Goal: Information Seeking & Learning: Check status

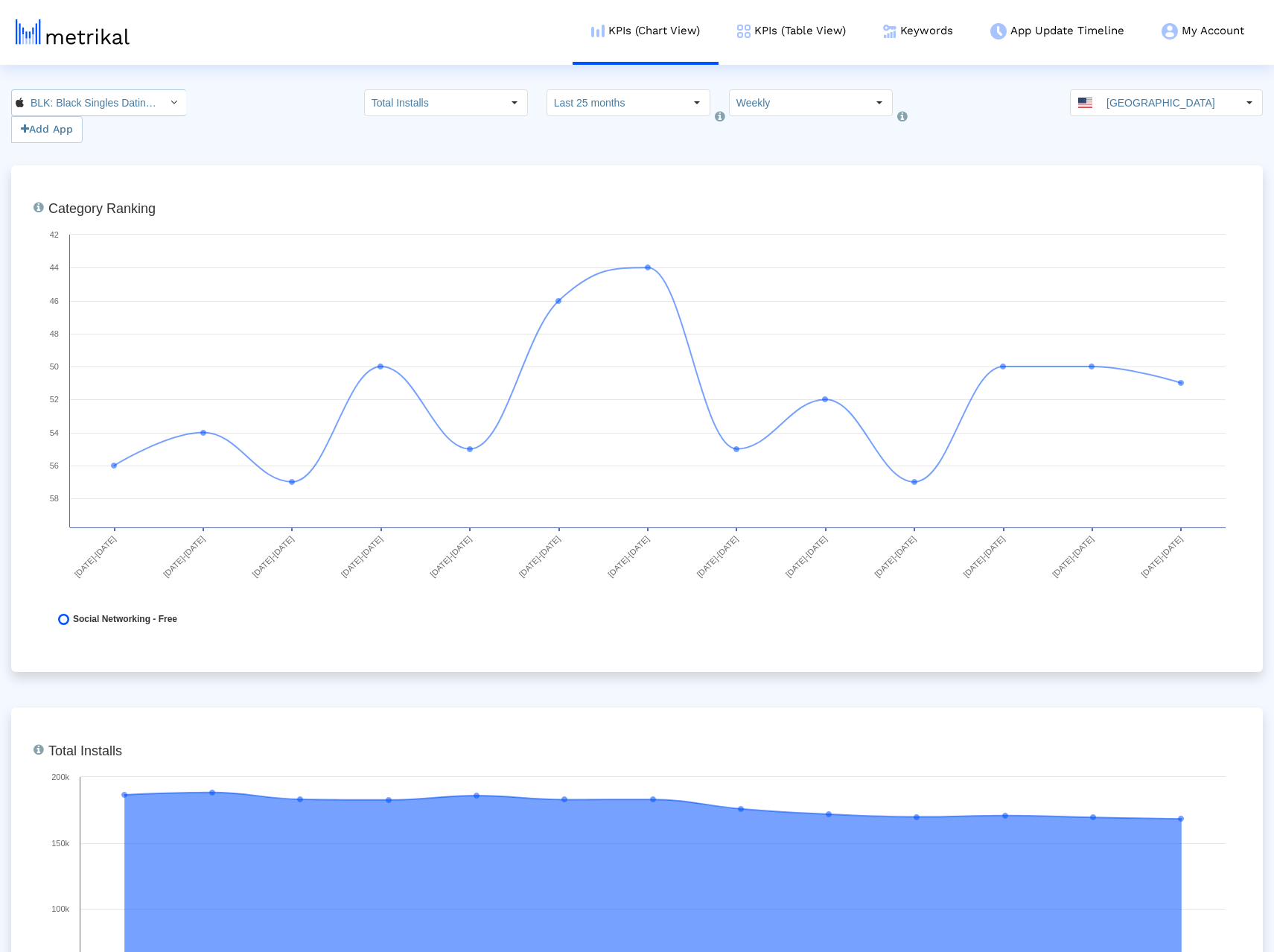
click at [139, 102] on input "BLK: Black Singles Dating App < 1253586891 >" at bounding box center [91, 102] width 134 height 26
click at [94, 135] on div "[PERSON_NAME]: [DEMOGRAPHIC_DATA] Dating & Chat <6446289426>" at bounding box center [93, 129] width 146 height 14
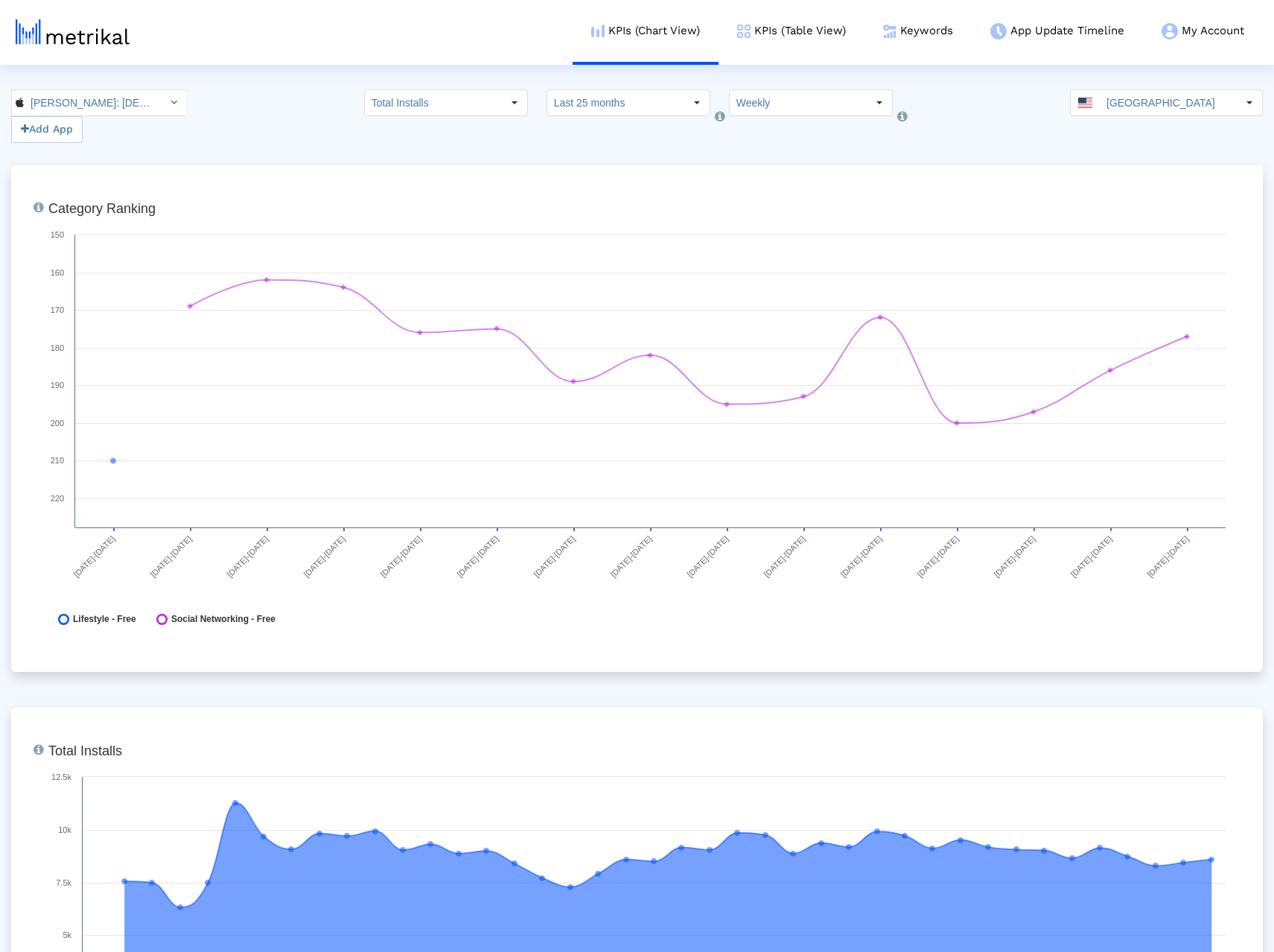
scroll to position [0, 86]
drag, startPoint x: 286, startPoint y: 128, endPoint x: 94, endPoint y: 85, distance: 196.8
click at [286, 128] on div "Archer: Gay Dating & Chat < 6446289426 > Pull down to refresh... Release to ref…" at bounding box center [637, 116] width 1274 height 54
click at [517, 97] on div "Select" at bounding box center [514, 102] width 24 height 24
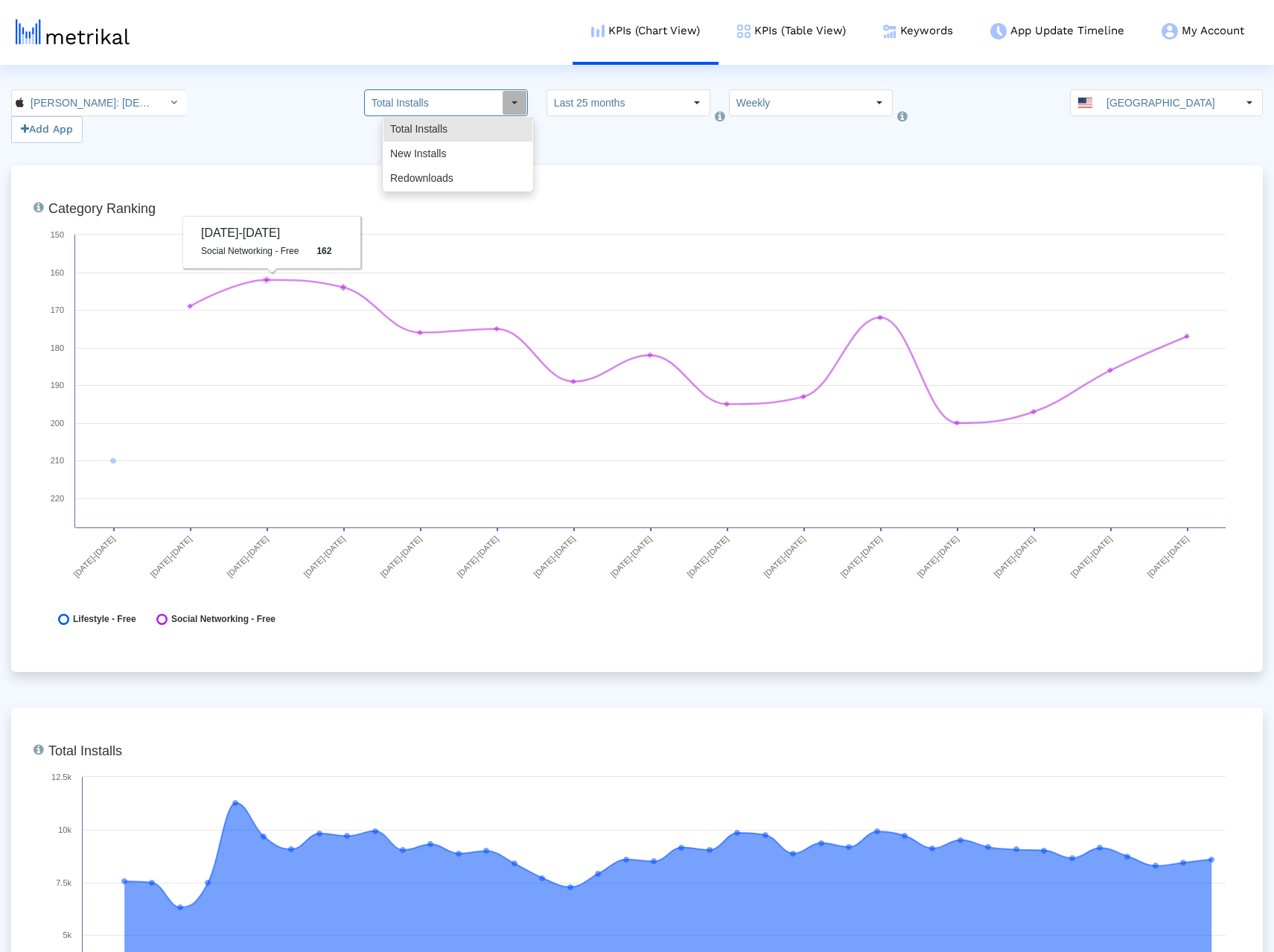
click at [277, 113] on div "Archer: Gay Dating & Chat < 6446289426 > Pull down to refresh... Release to ref…" at bounding box center [637, 116] width 1274 height 54
click at [456, 101] on input "Total Installs" at bounding box center [433, 102] width 137 height 26
click at [470, 154] on div "New Installs" at bounding box center [458, 154] width 149 height 25
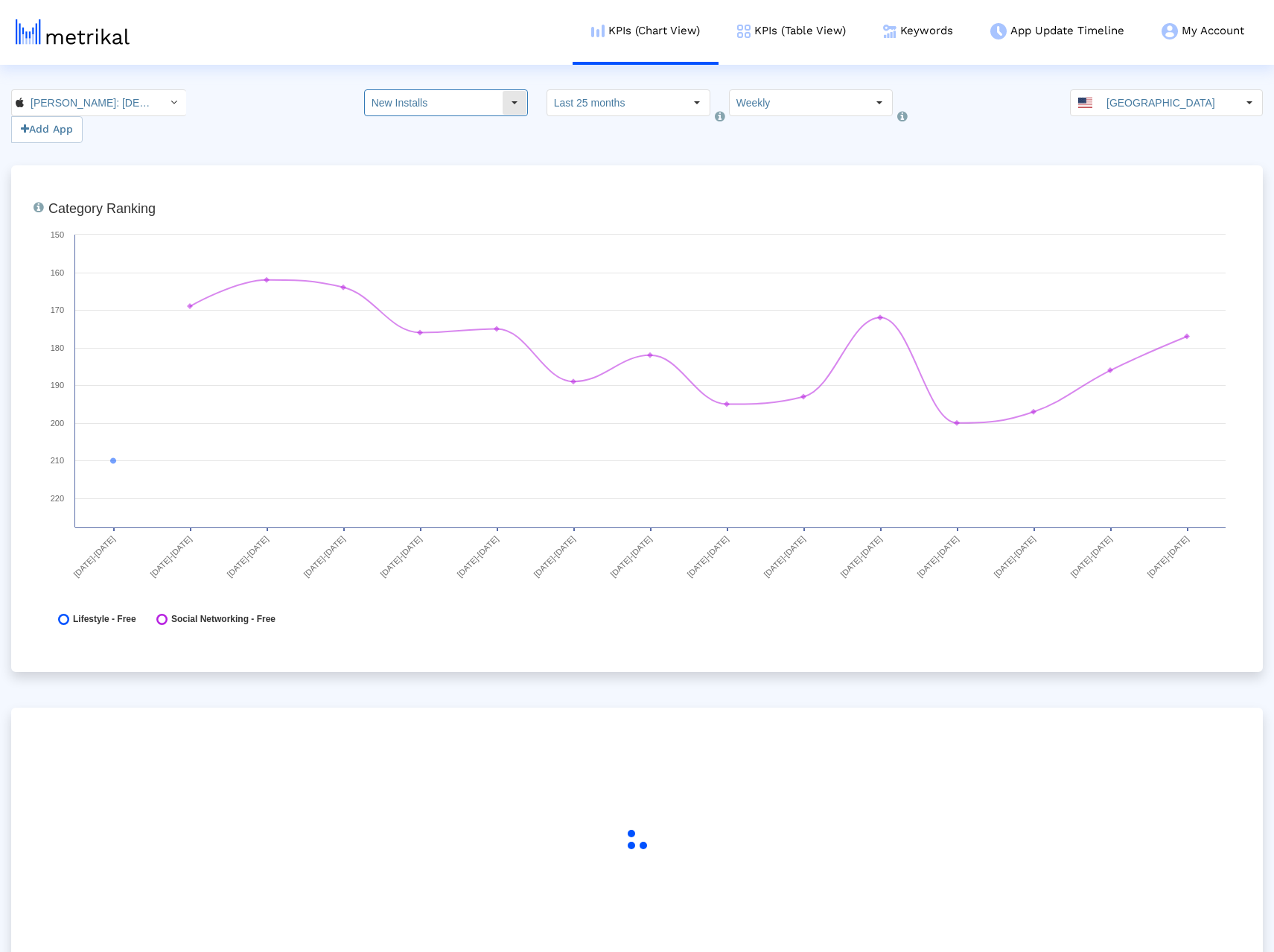
click at [468, 107] on input "New Installs" at bounding box center [433, 102] width 137 height 26
click at [458, 131] on div "Total Installs" at bounding box center [458, 130] width 149 height 25
type input "Total Installs"
click at [671, 137] on div "Select how far back from today you would like to view the data below. Last 25 m…" at bounding box center [629, 116] width 164 height 54
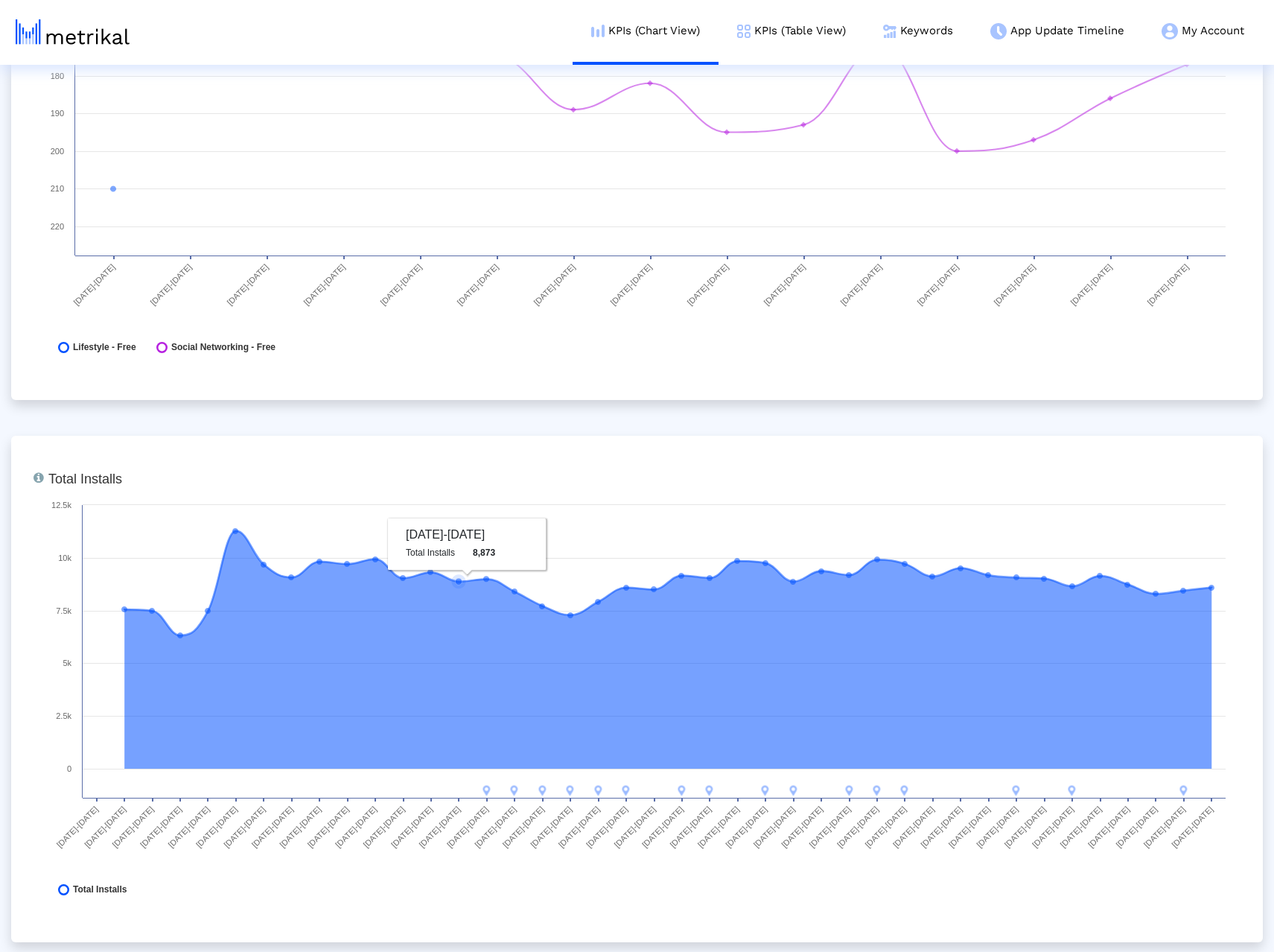
scroll to position [372, 0]
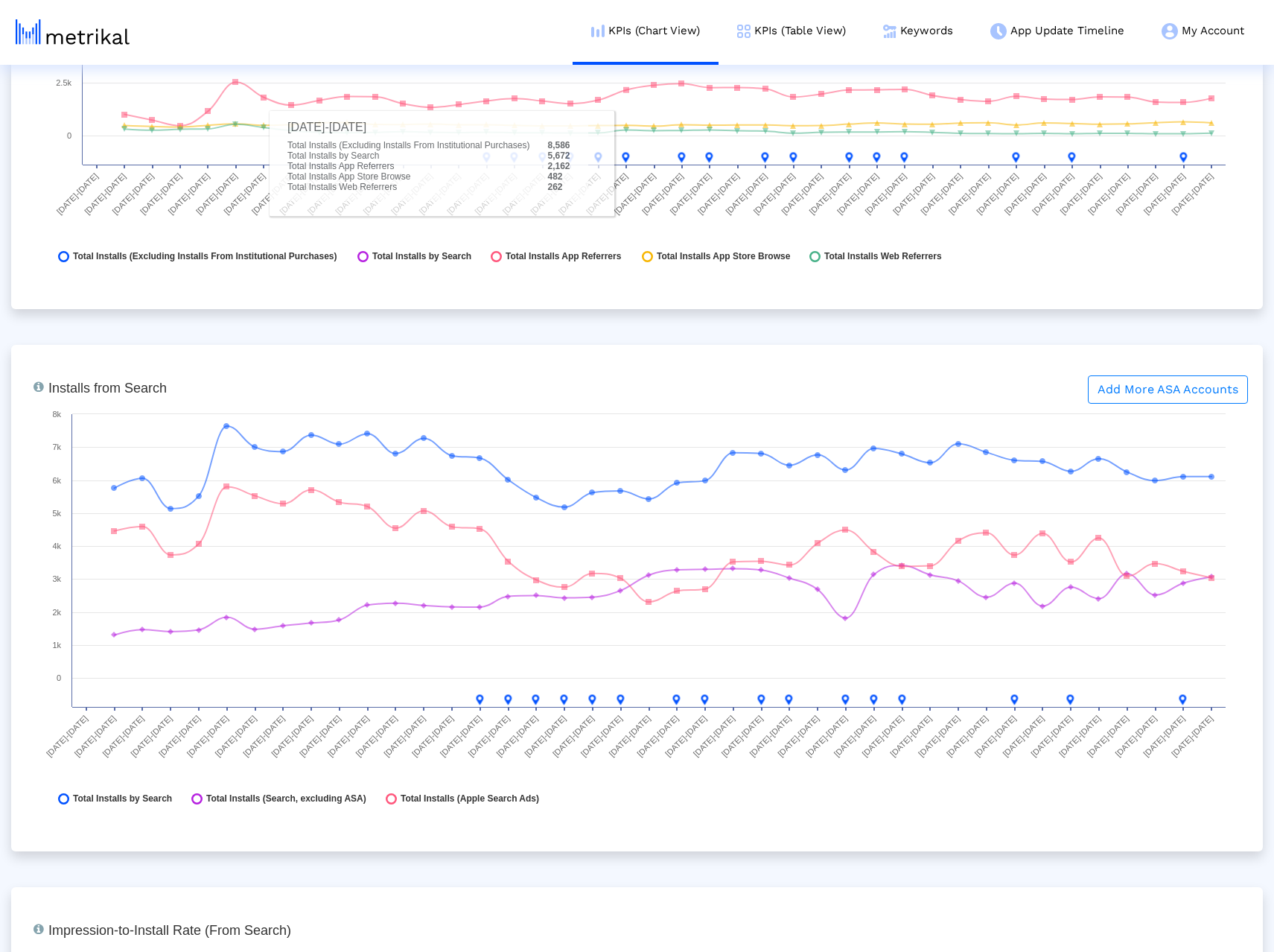
scroll to position [2011, 0]
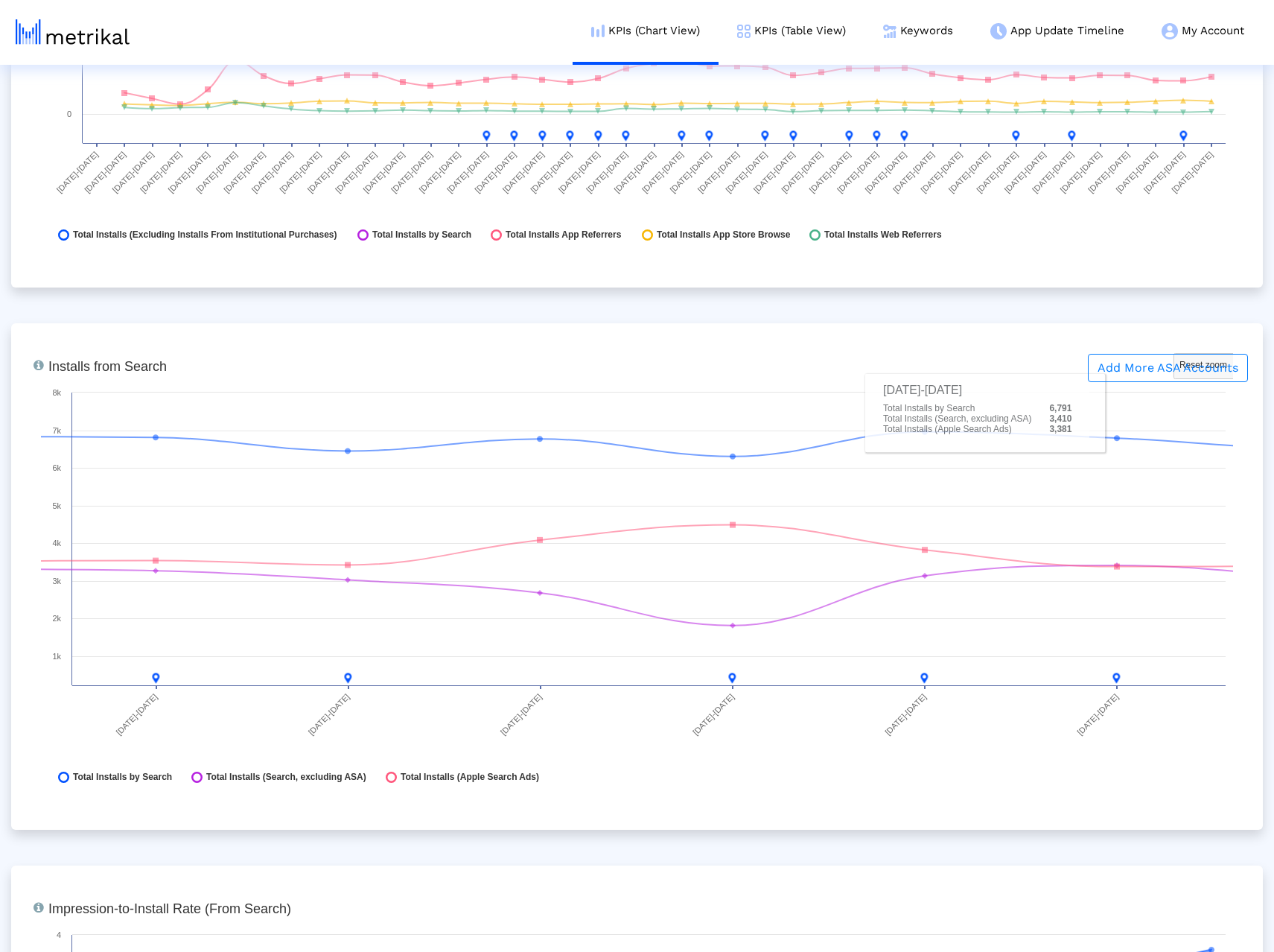
click at [914, 347] on div "Installs that the app received from App Store Search (includes organic and Appl…" at bounding box center [637, 576] width 1252 height 506
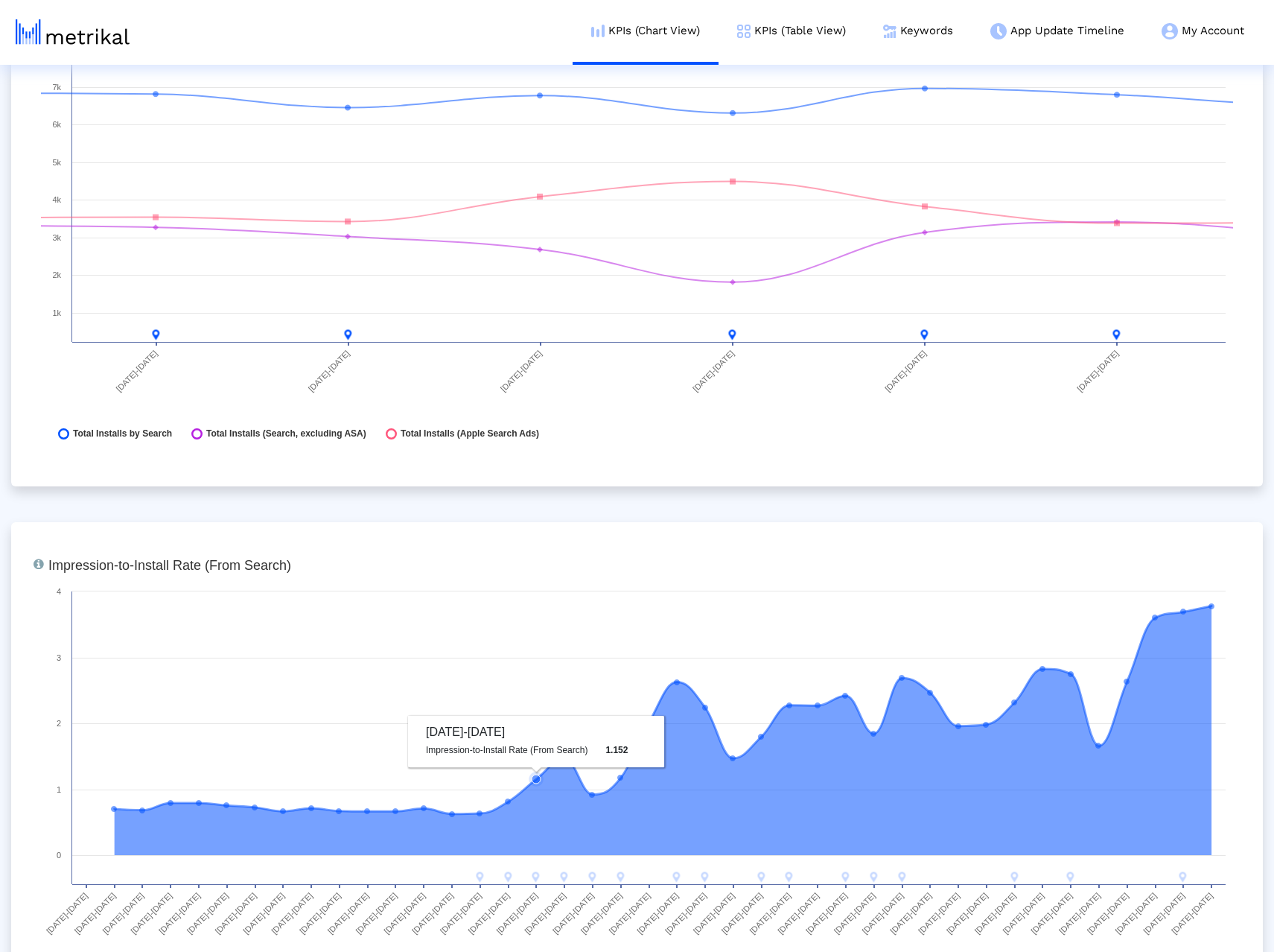
scroll to position [2234, 0]
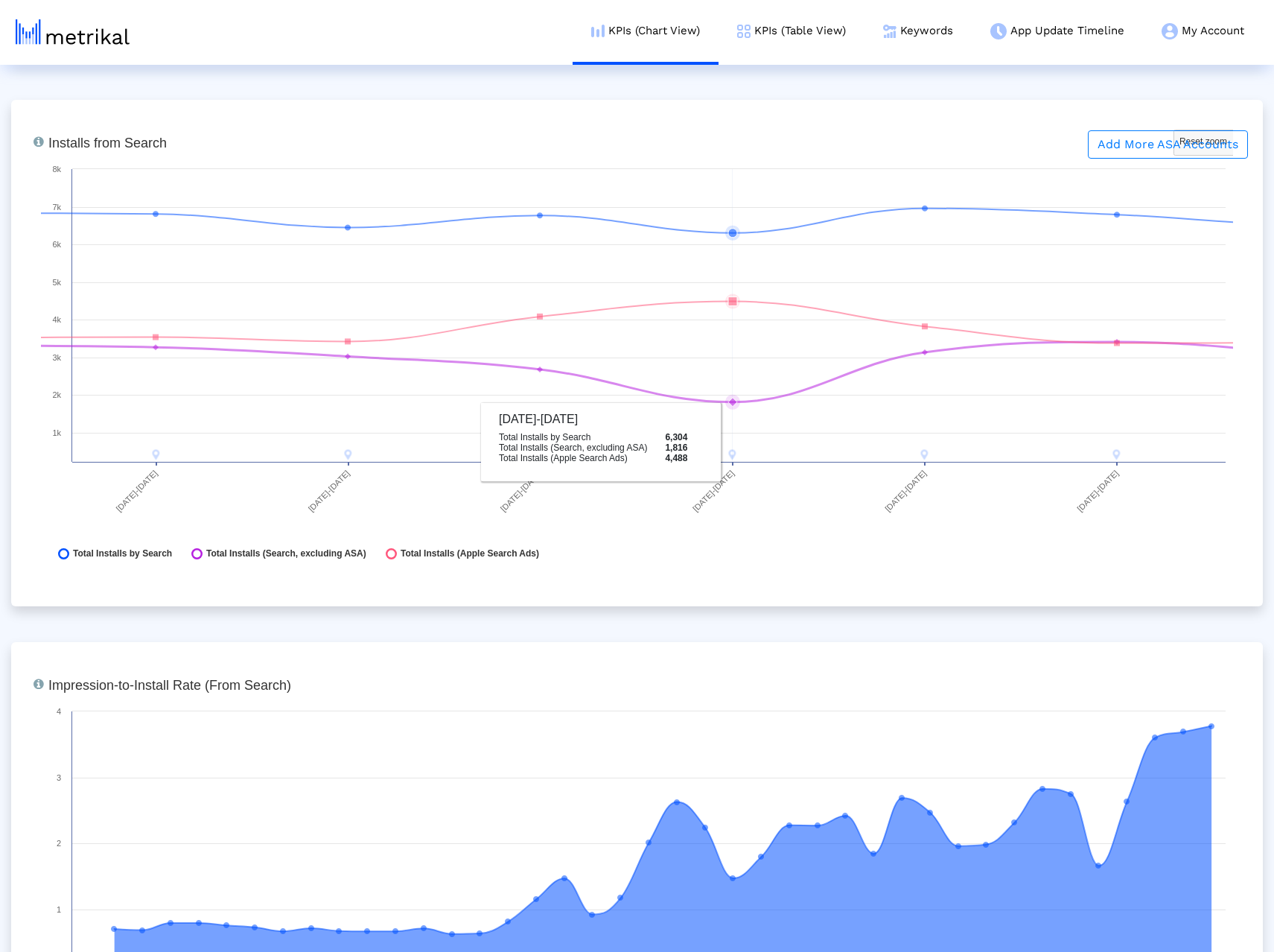
click at [742, 426] on rect at bounding box center [636, 353] width 1192 height 446
click at [738, 427] on rect at bounding box center [636, 353] width 1192 height 446
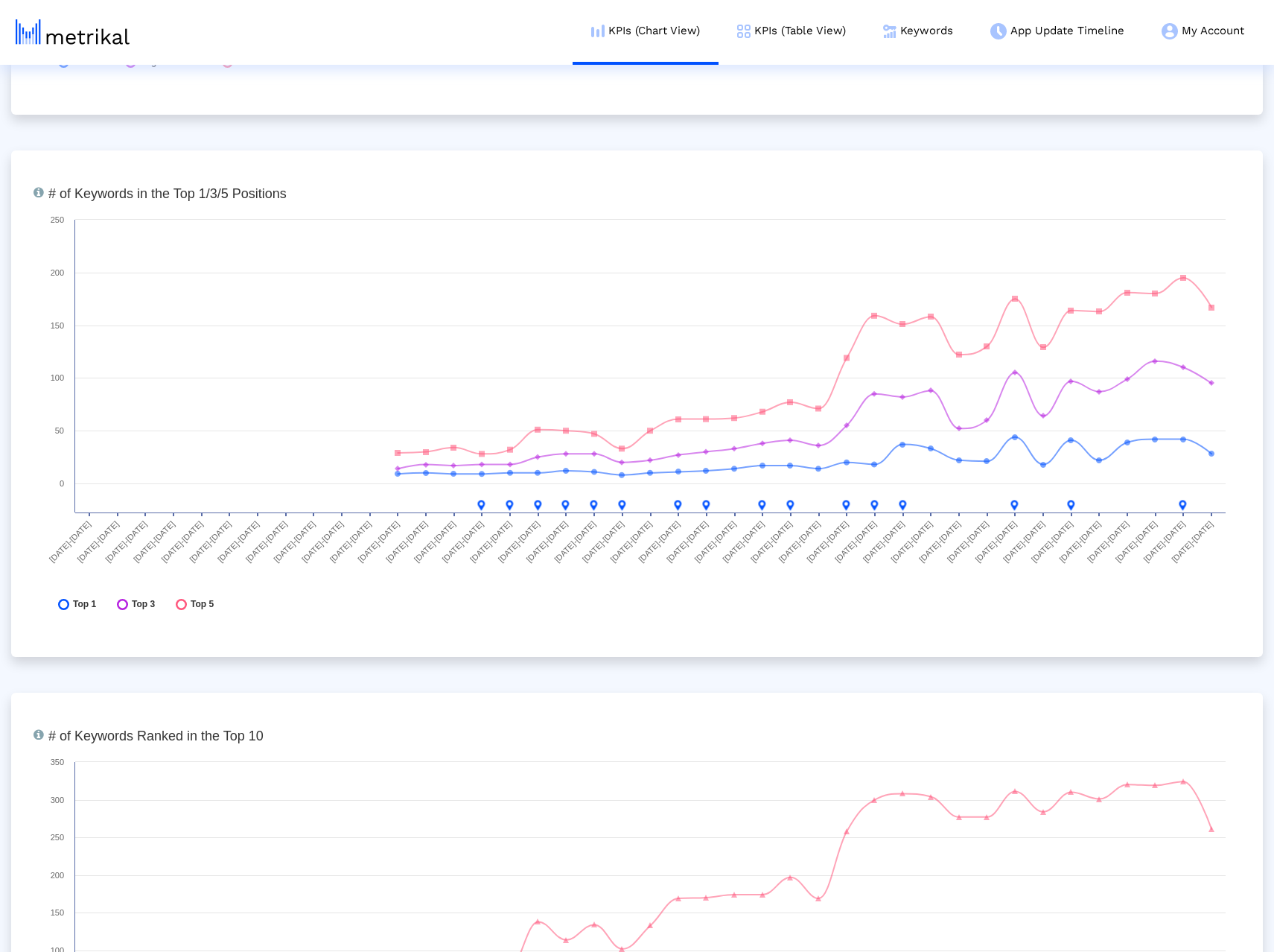
scroll to position [5719, 0]
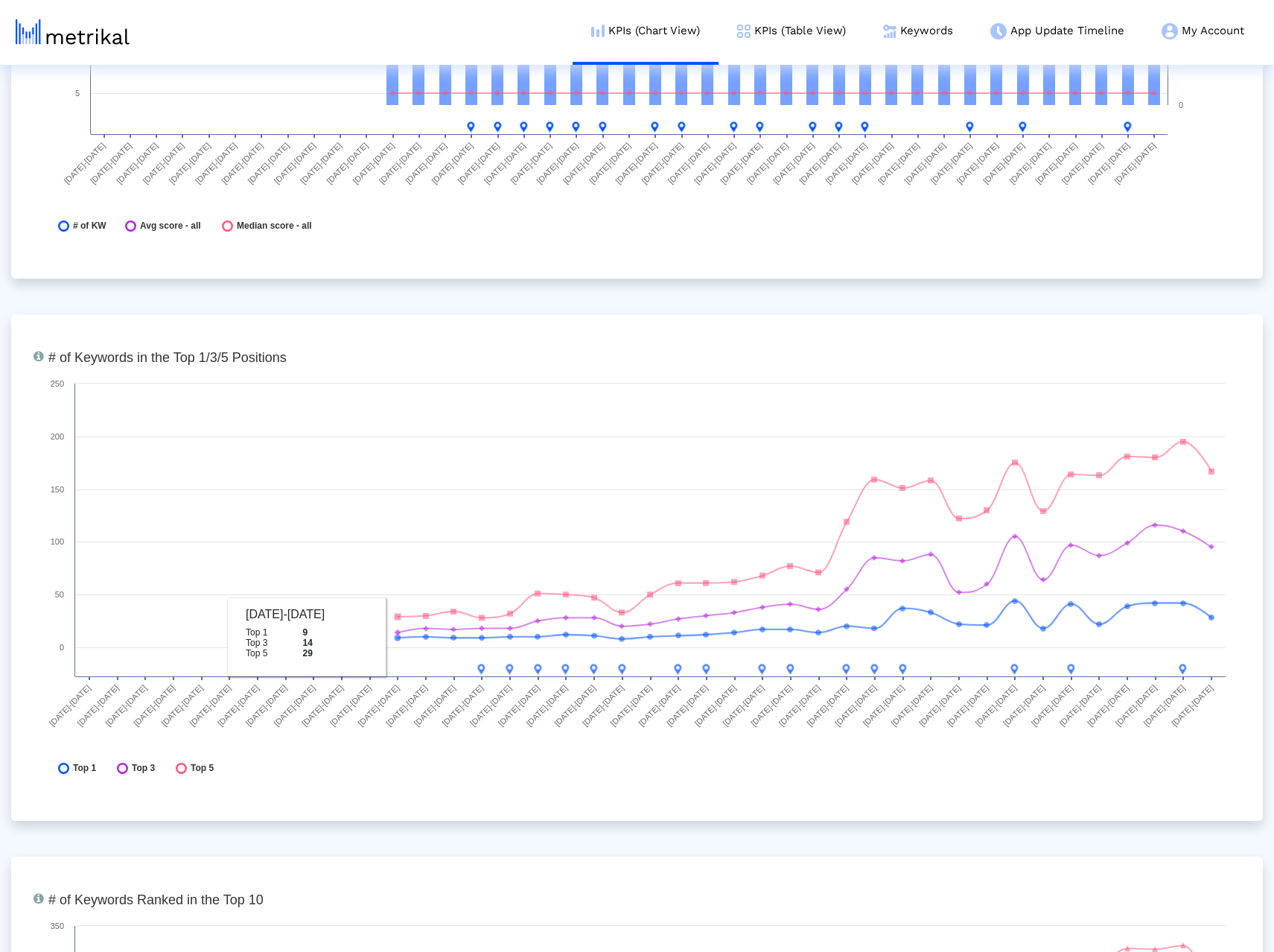
scroll to position [5421, 0]
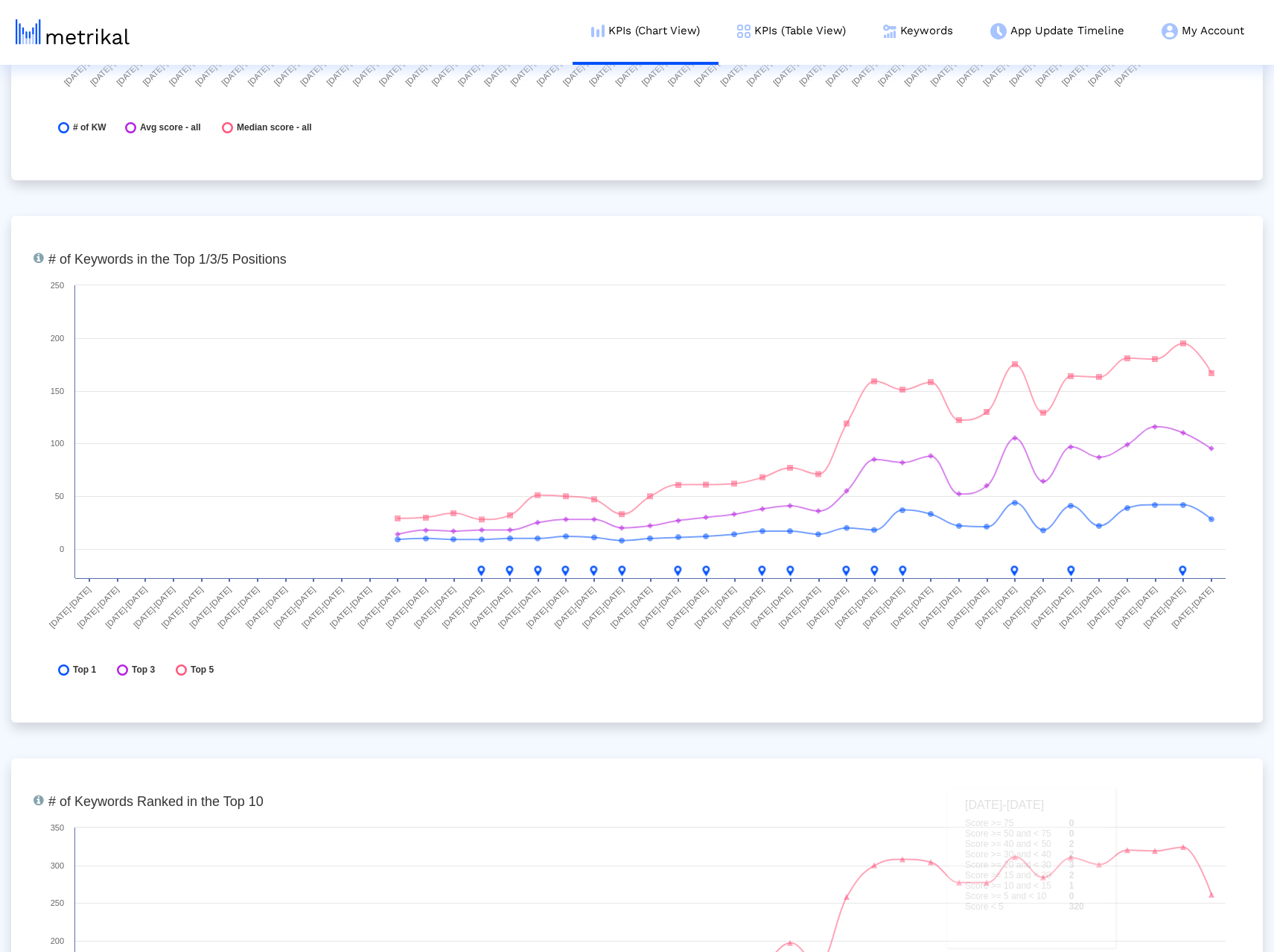
scroll to position [5347, 0]
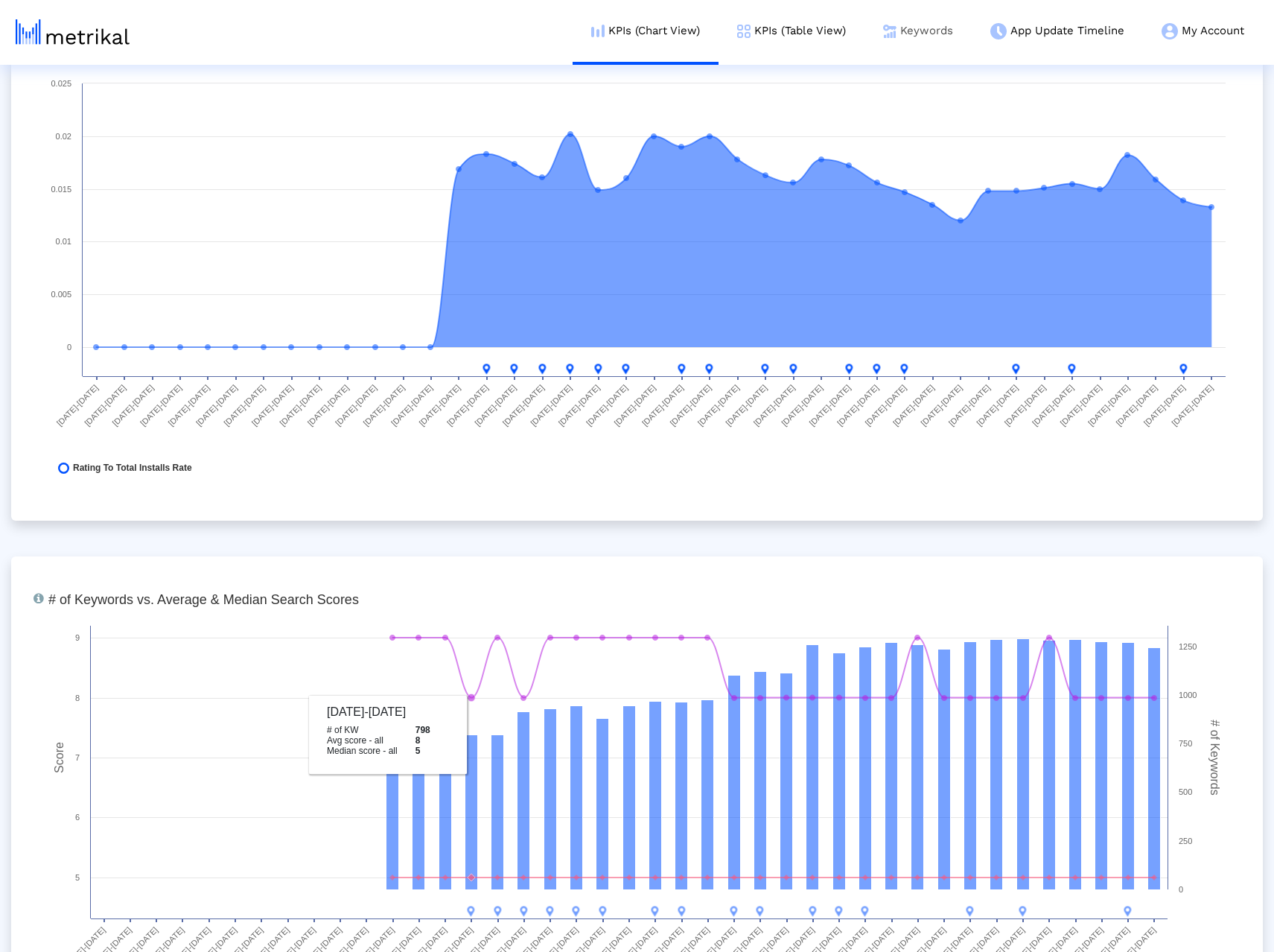
scroll to position [4453, 0]
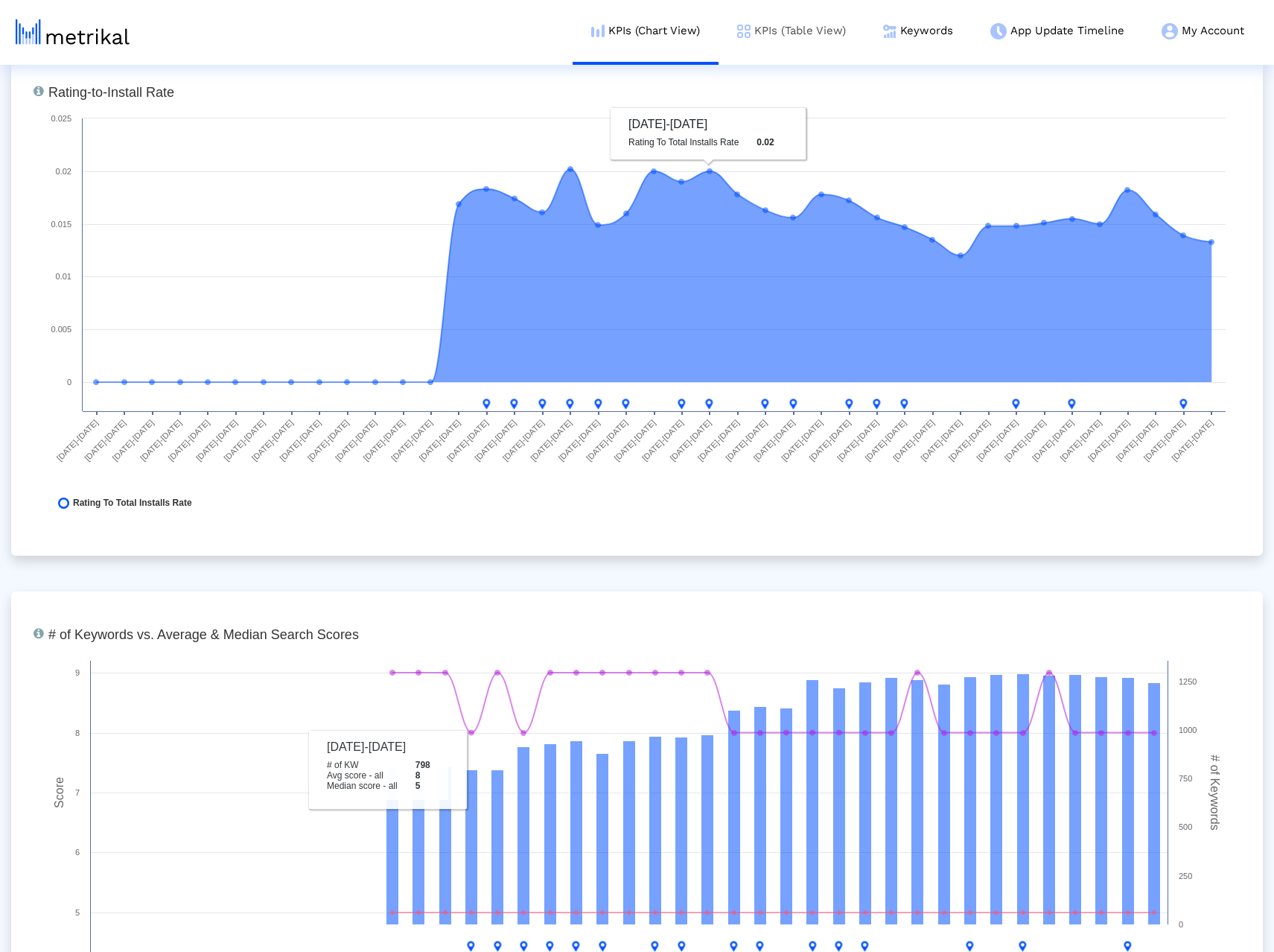
click at [753, 37] on link "KPIs (Table View)" at bounding box center [791, 31] width 146 height 62
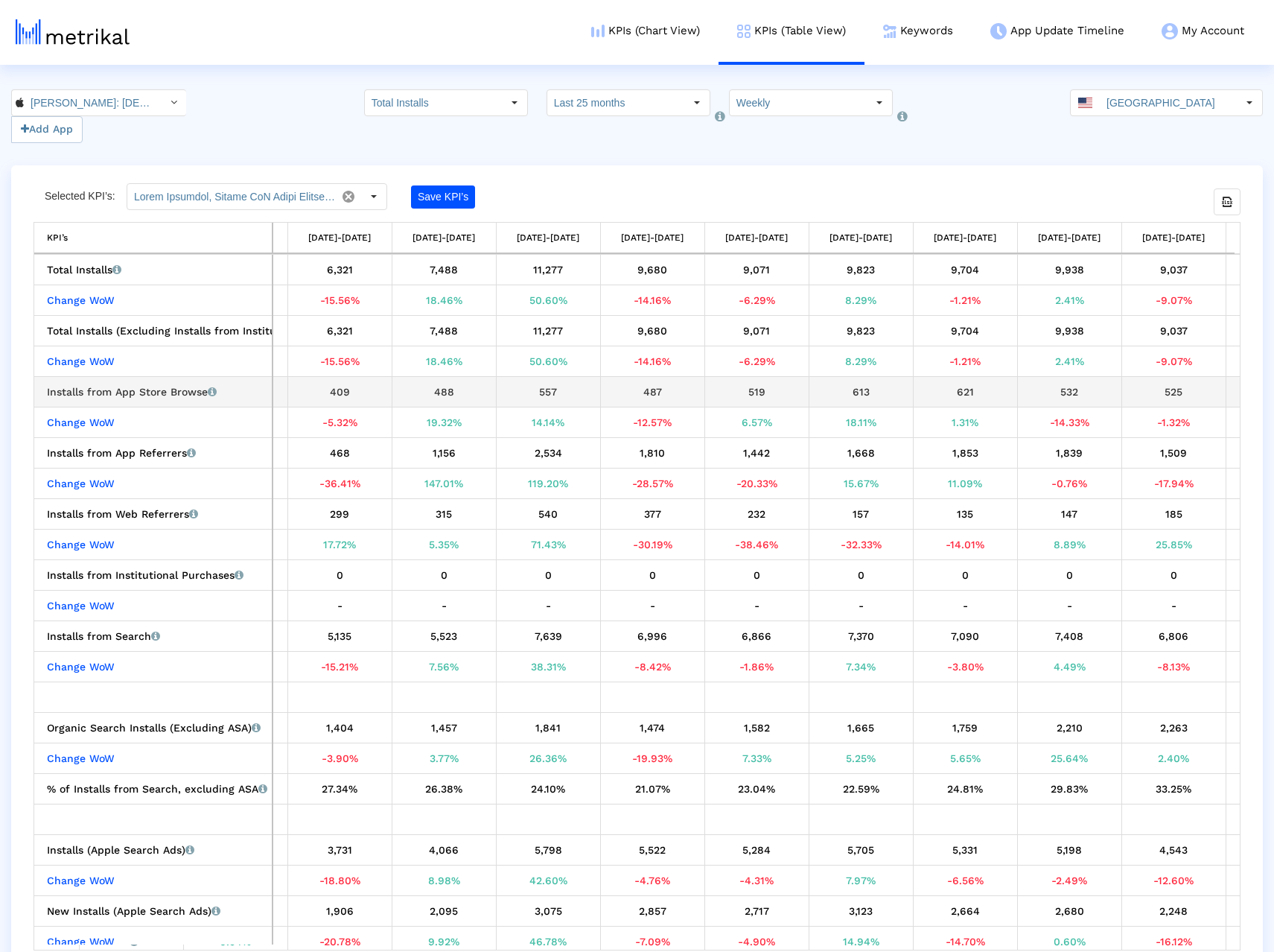
scroll to position [0, 659]
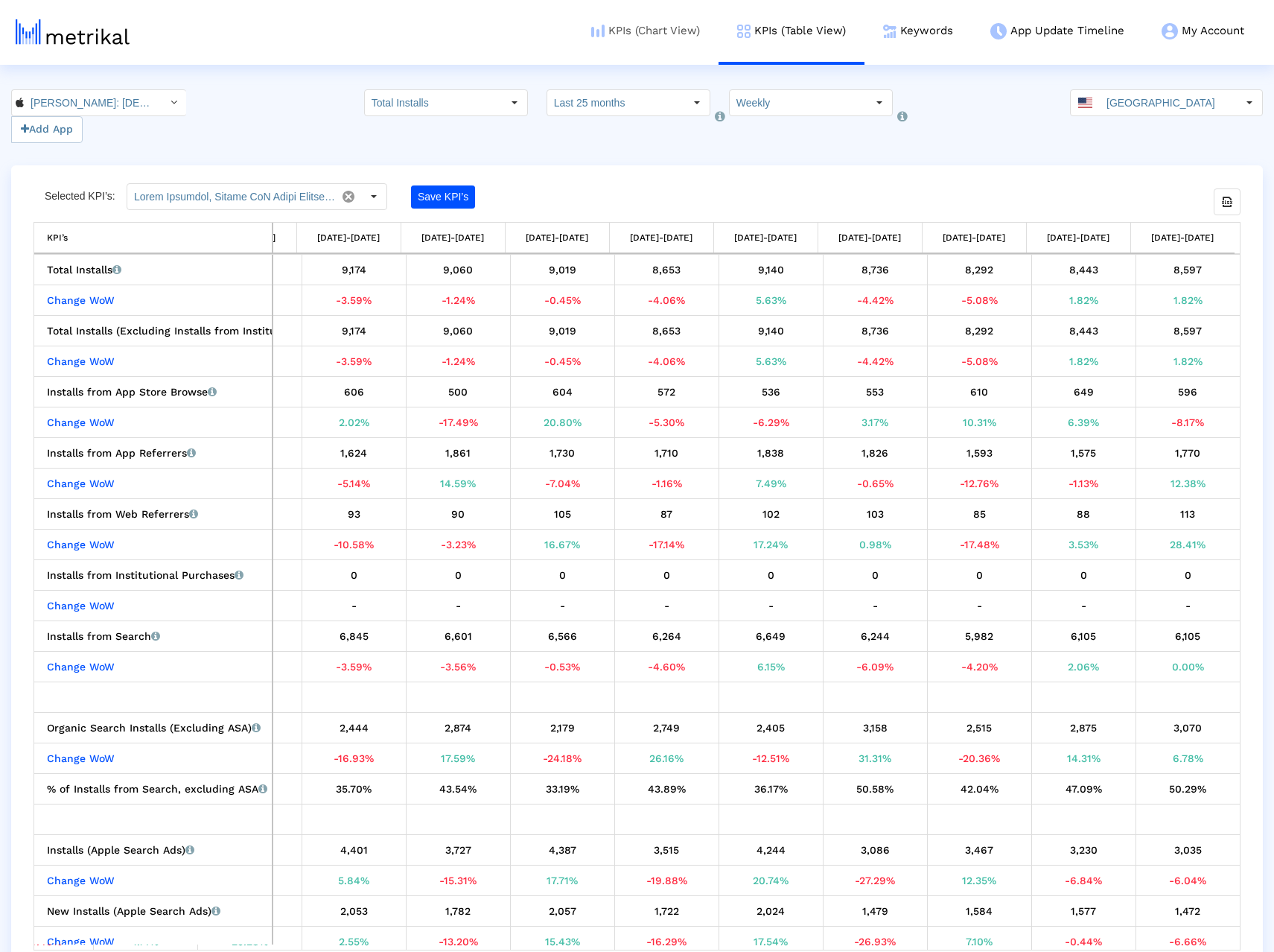
click at [617, 35] on link "KPIs (Chart View)" at bounding box center [645, 31] width 146 height 62
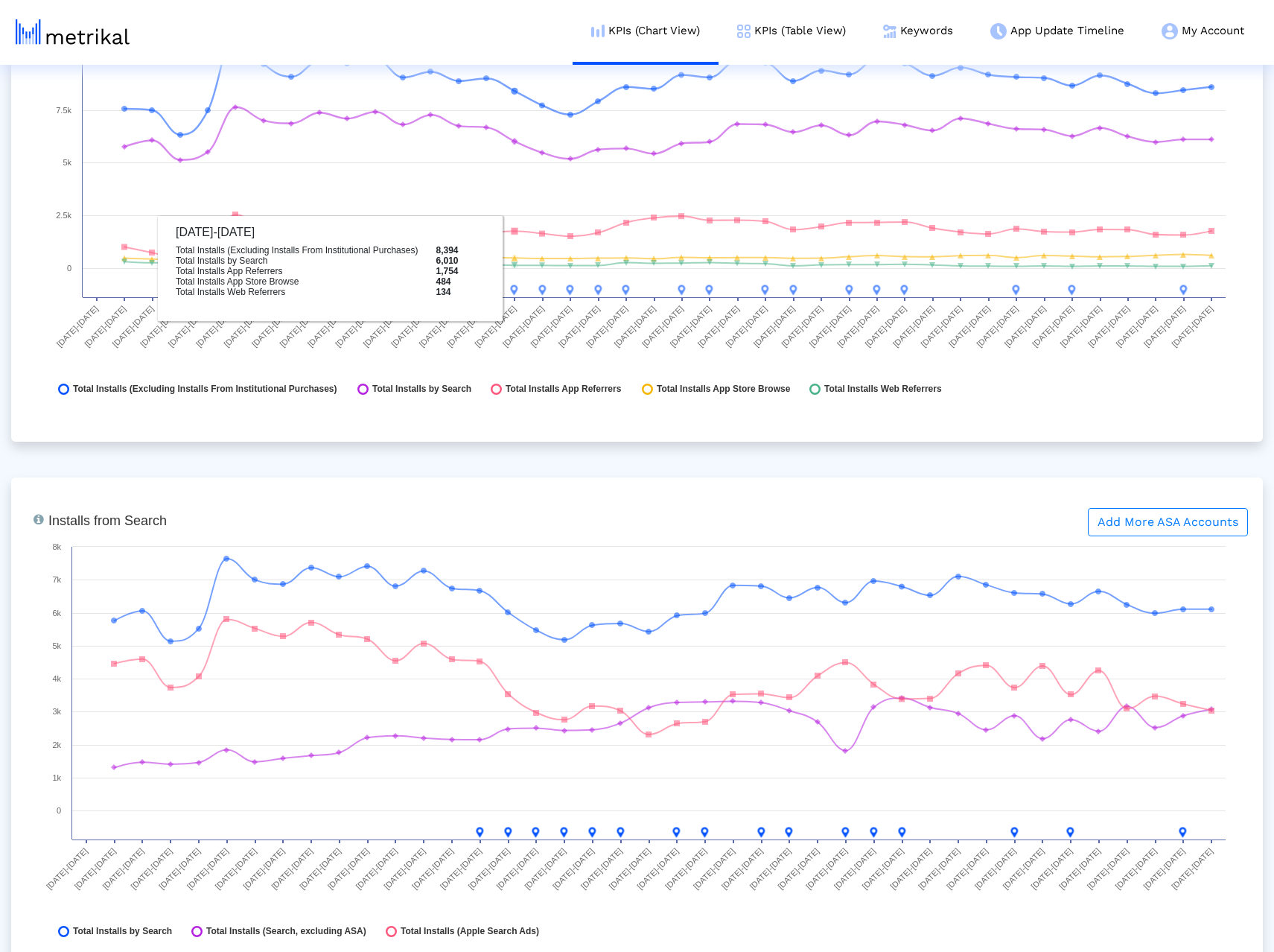
scroll to position [1936, 0]
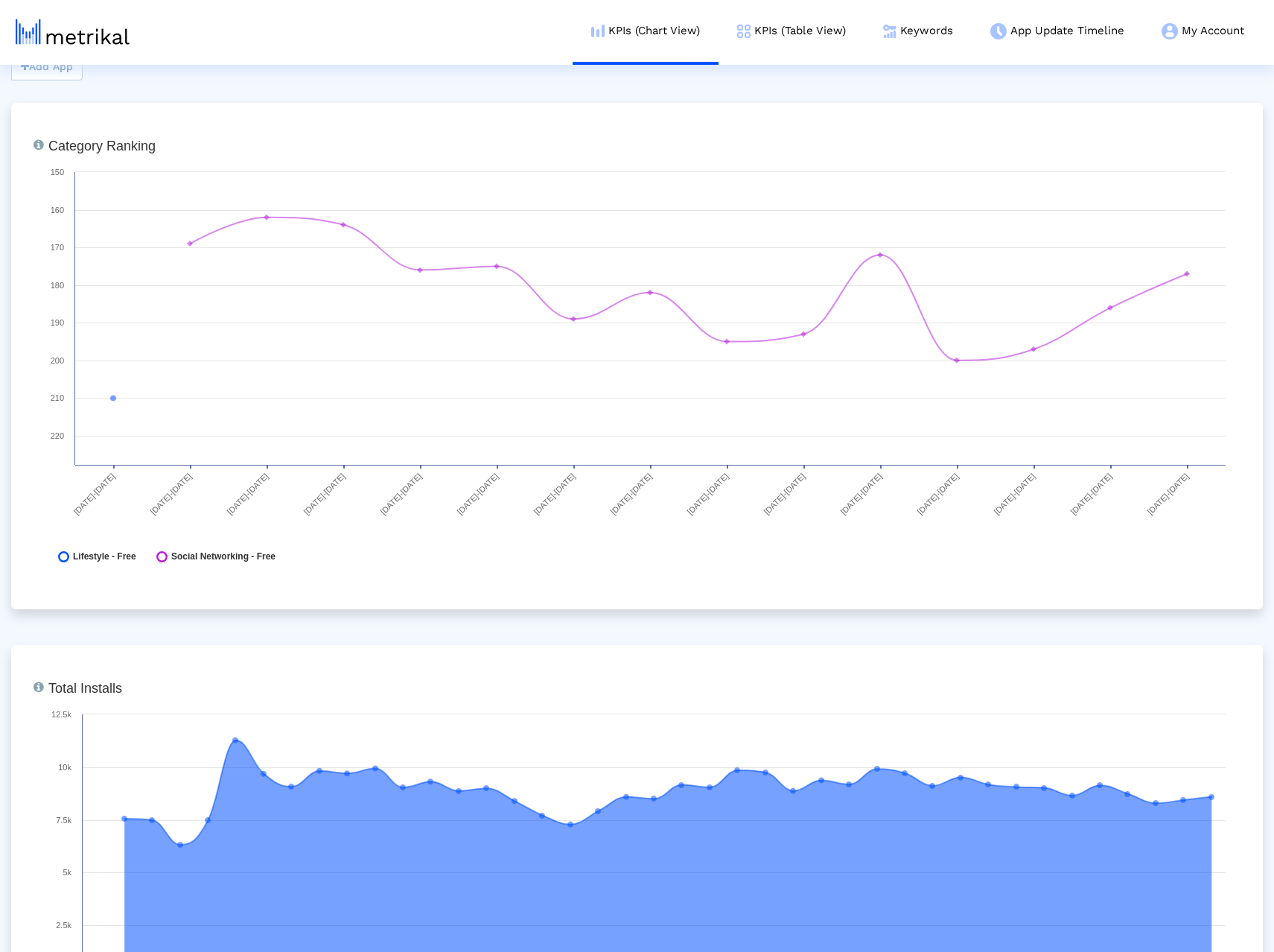
scroll to position [0, 0]
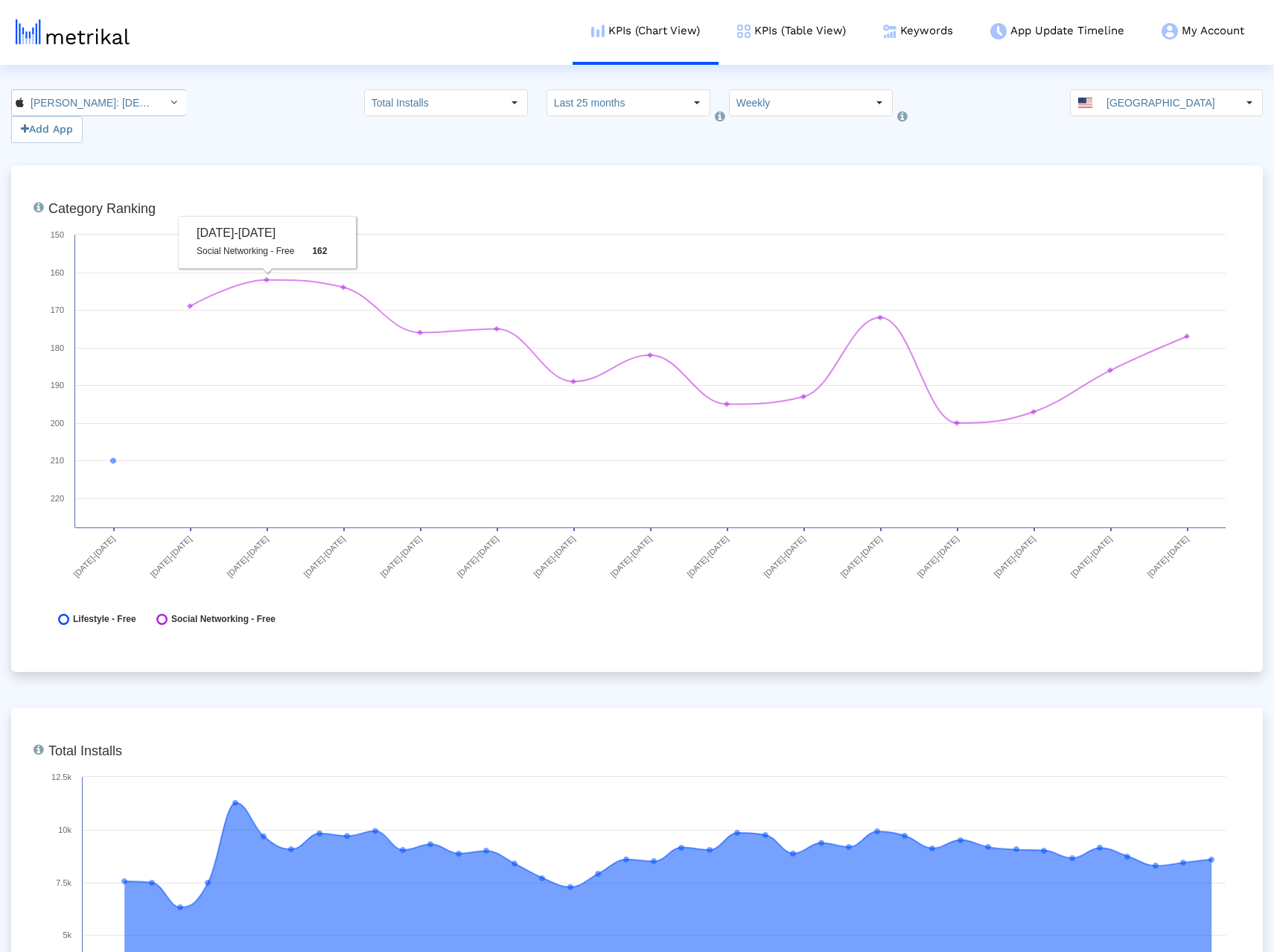
click at [146, 104] on input "Archer: Gay Dating & Chat < 6446289426 >" at bounding box center [91, 102] width 134 height 26
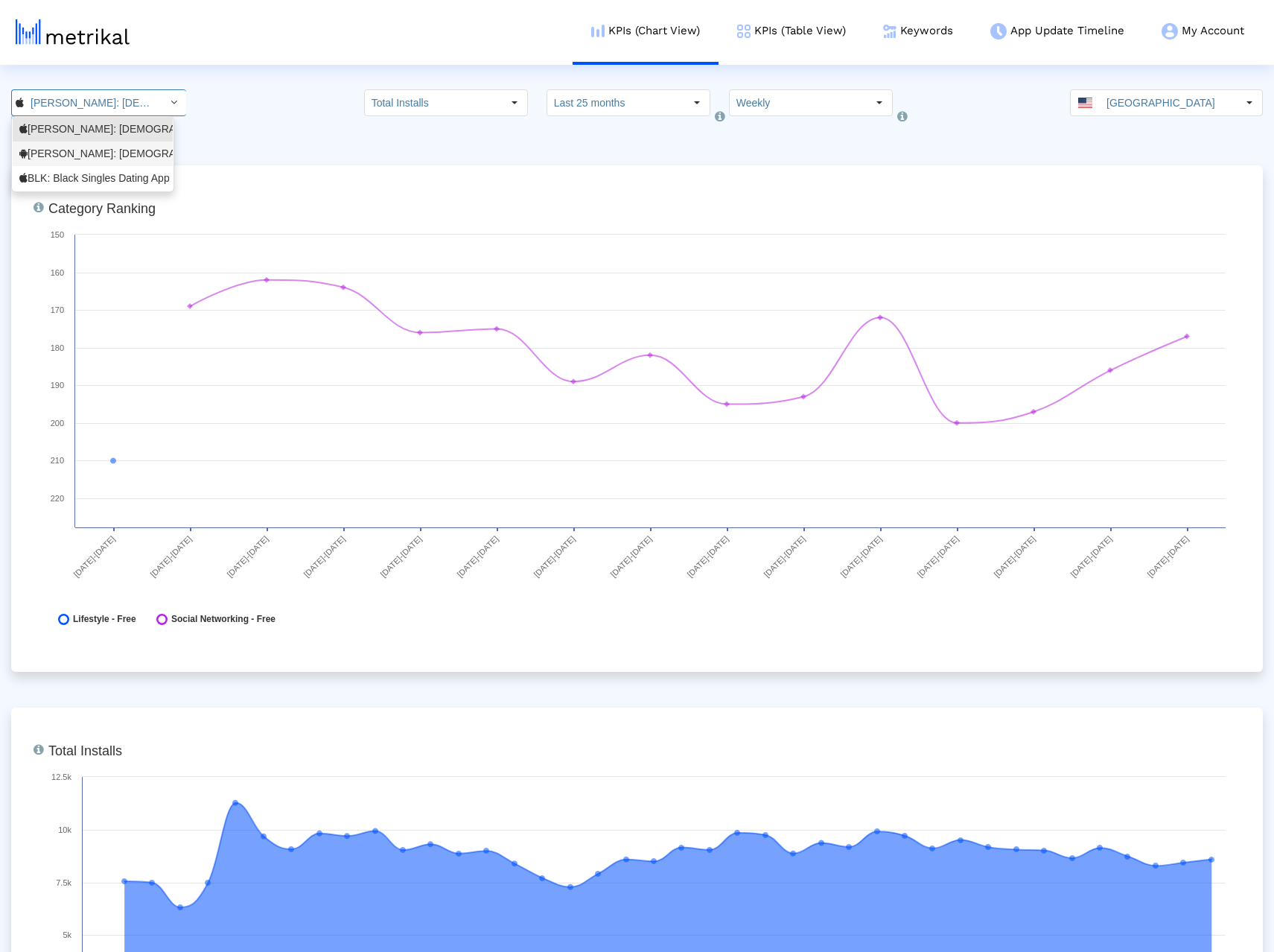
click at [106, 162] on div "Archer: Gay Dating & Gay Chat <com.archerapp.archer>" at bounding box center [92, 154] width 160 height 25
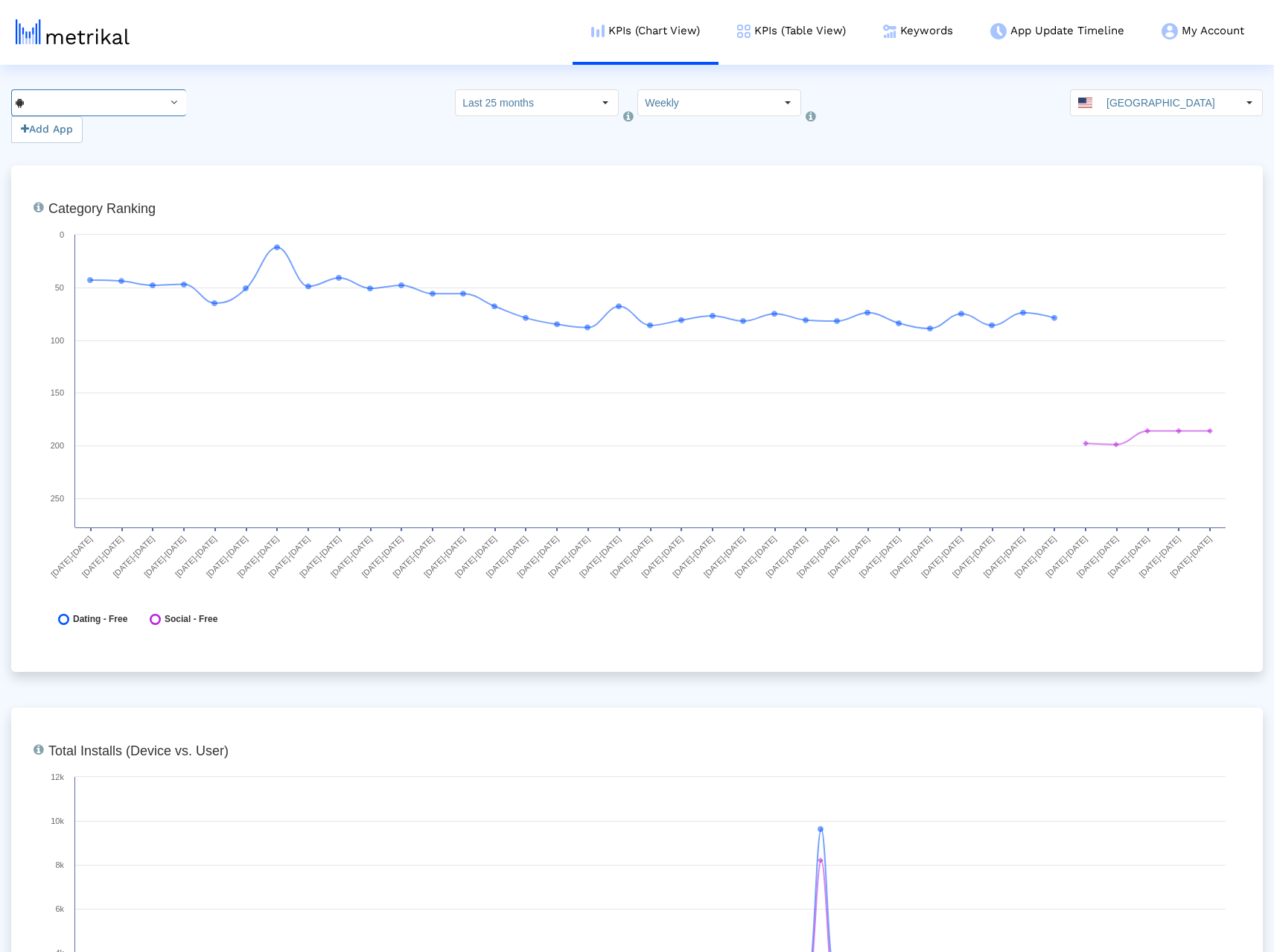
click at [170, 103] on icon "Select" at bounding box center [174, 102] width 7 height 11
click at [123, 130] on div "Archer: Gay Dating & Chat <6446289426>" at bounding box center [93, 129] width 146 height 14
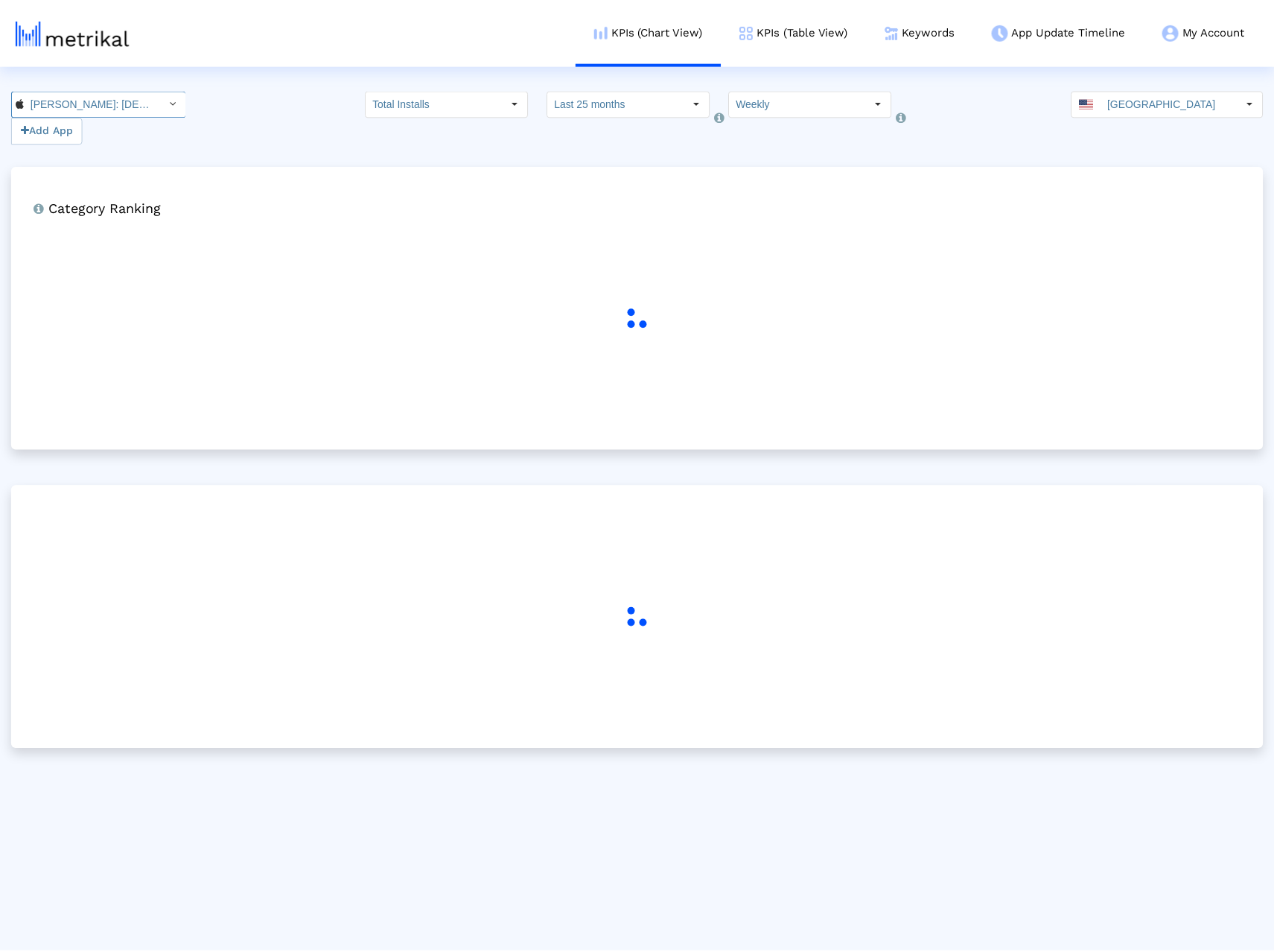
scroll to position [0, 86]
